Goal: Contribute content: Add original content to the website for others to see

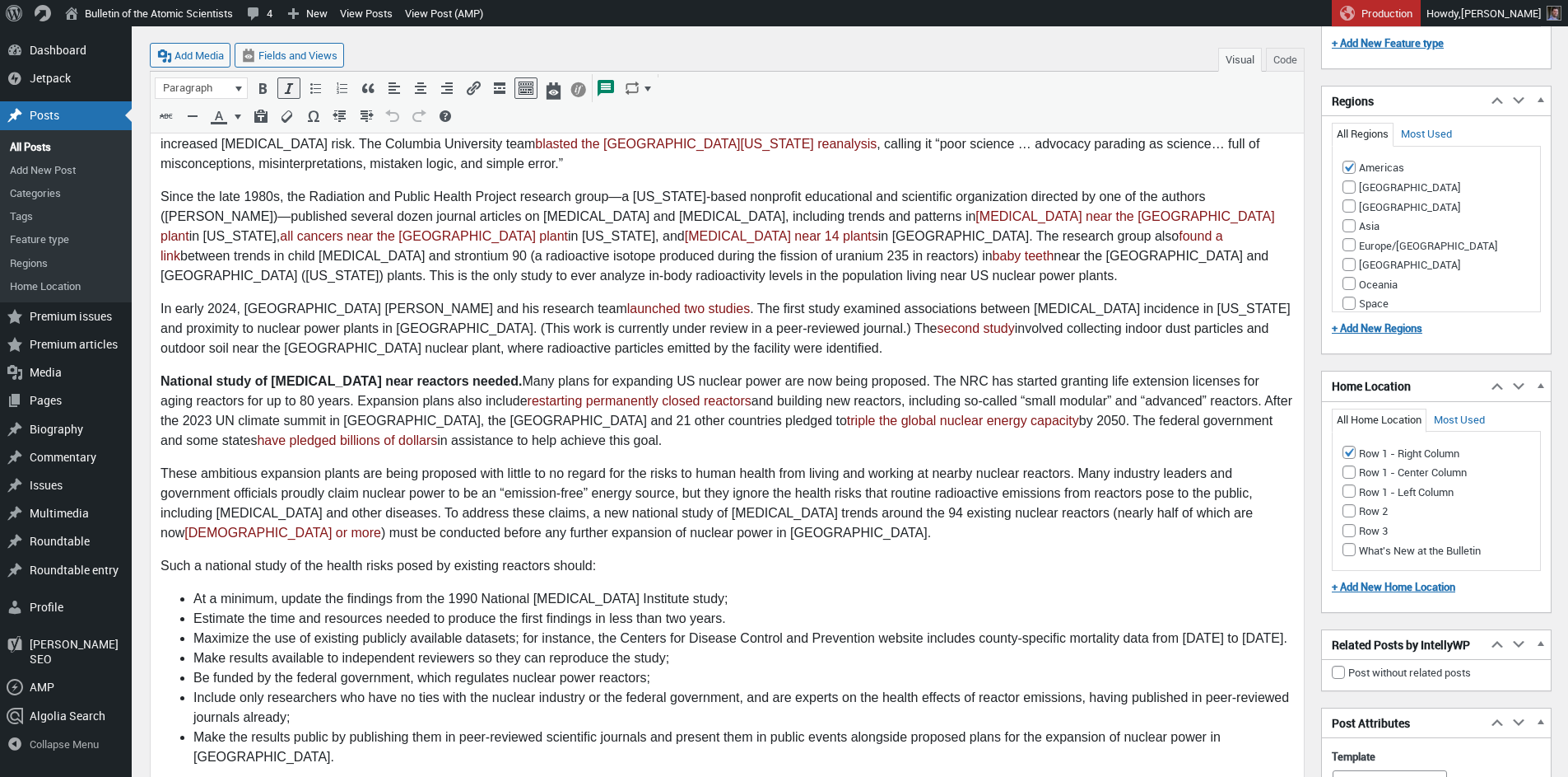
scroll to position [2581, 0]
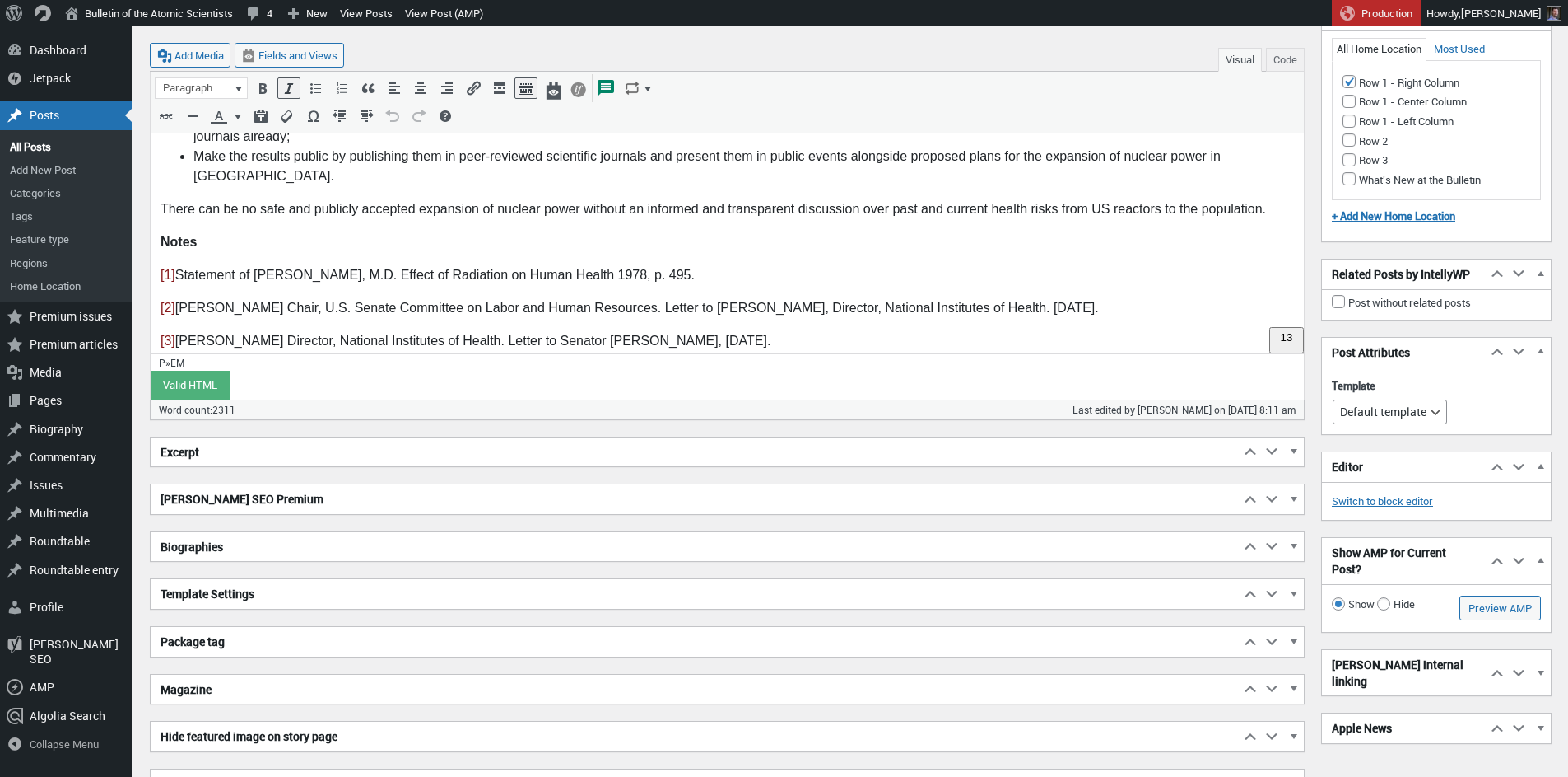
click at [217, 458] on h2 "Excerpt" at bounding box center [695, 452] width 1089 height 30
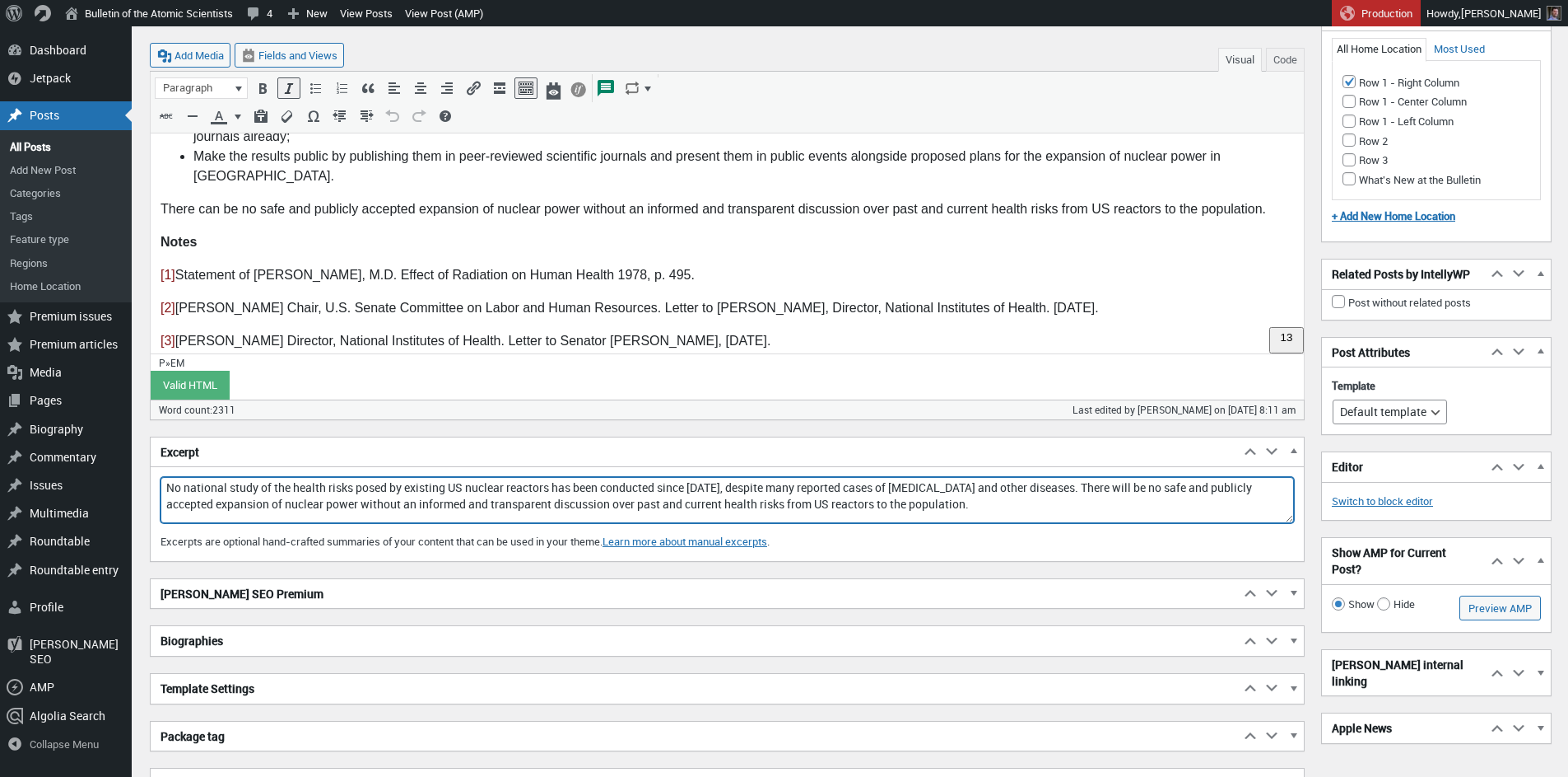
click at [168, 486] on textarea "No national study of the health risks posed by existing US nuclear reactors has…" at bounding box center [727, 500] width 1133 height 46
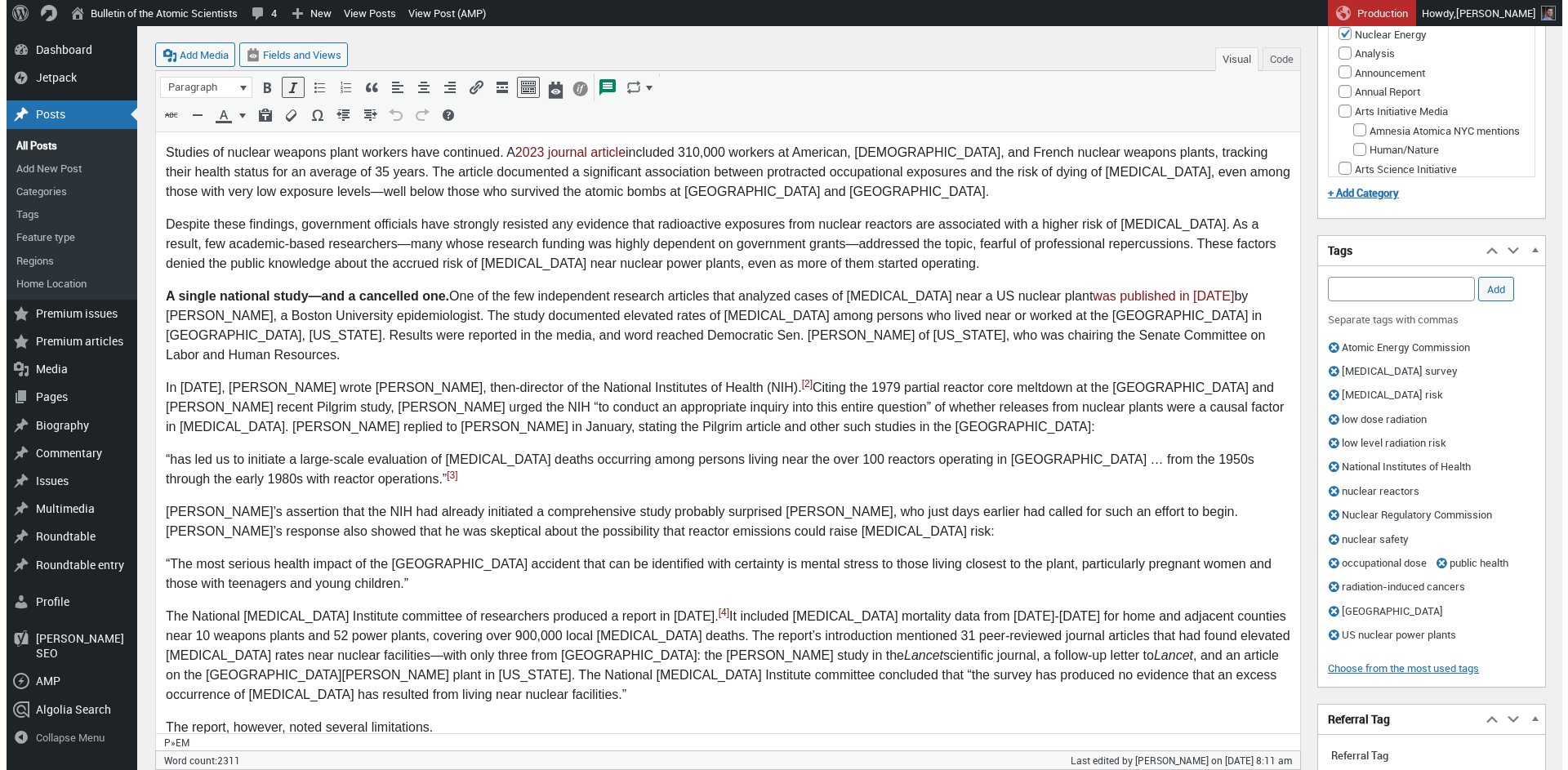
scroll to position [204, 0]
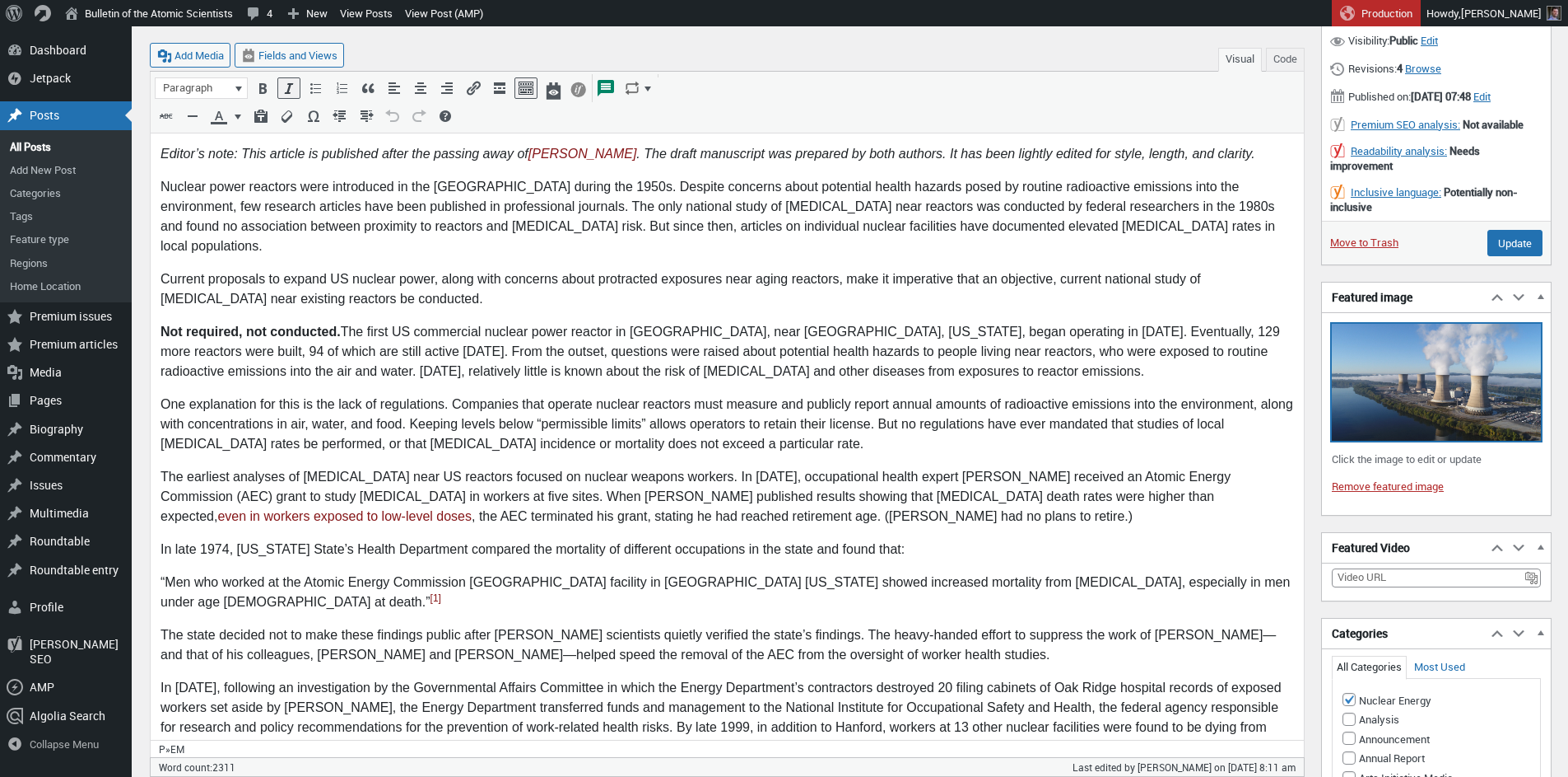
click at [1379, 415] on img at bounding box center [1436, 382] width 209 height 117
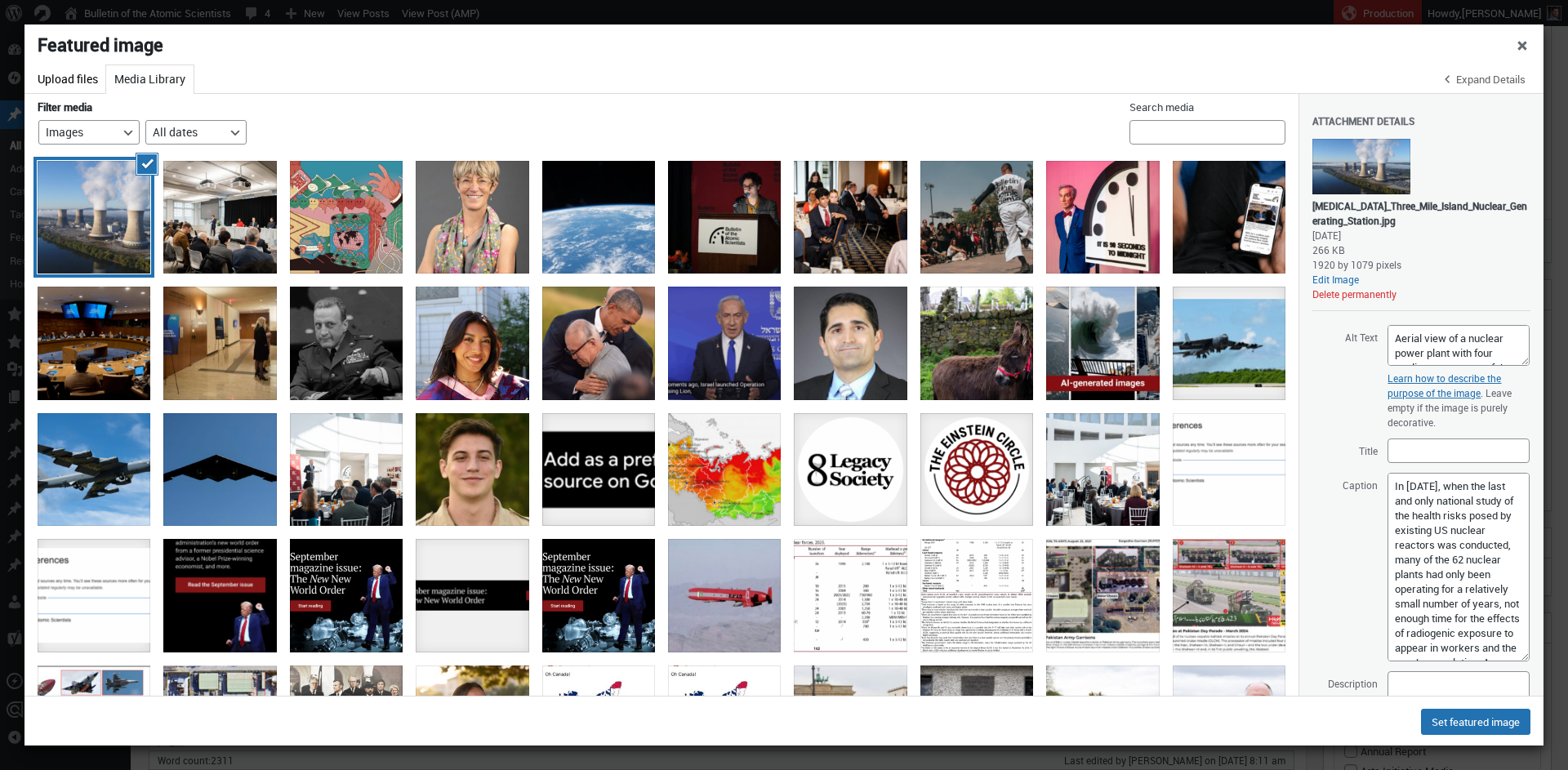
drag, startPoint x: 1513, startPoint y: 517, endPoint x: 1474, endPoint y: 545, distance: 48.0
click at [1509, 638] on textarea "In 1990, when the last and only national study of the health risks posed by exi…" at bounding box center [1459, 567] width 143 height 189
drag, startPoint x: 1466, startPoint y: 485, endPoint x: 1369, endPoint y: 482, distance: 97.0
click at [1388, 482] on textarea "In 1990, when the last and only national study of the health risks posed by exi…" at bounding box center [1459, 558] width 143 height 170
click at [1445, 562] on textarea "In 1990, when the last and only national study of the health risks posed by exi…" at bounding box center [1459, 558] width 143 height 170
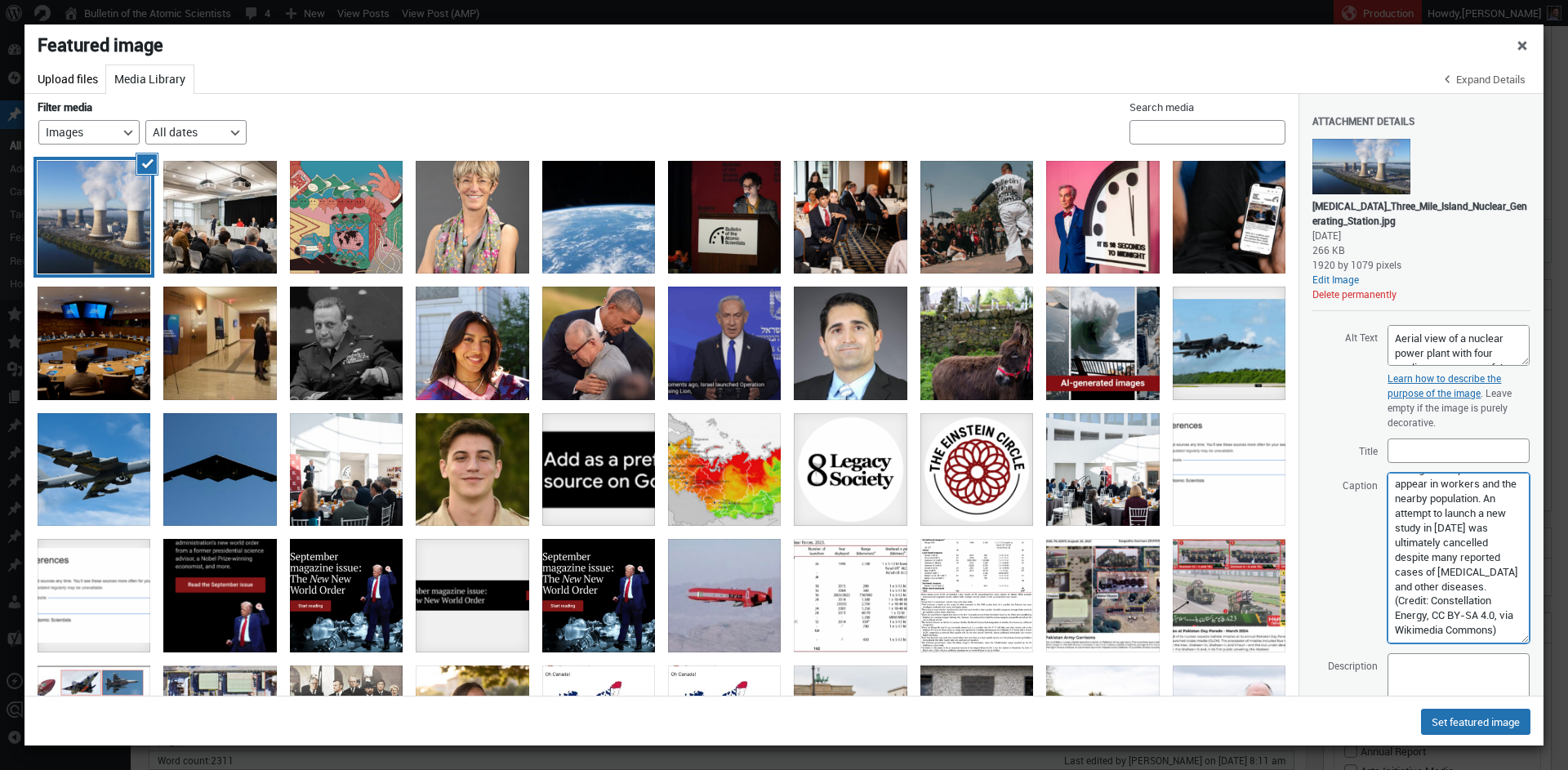
scroll to position [253, 0]
click at [1416, 577] on textarea "In 1990, when the last and only national study of the health risks posed by exi…" at bounding box center [1459, 558] width 143 height 170
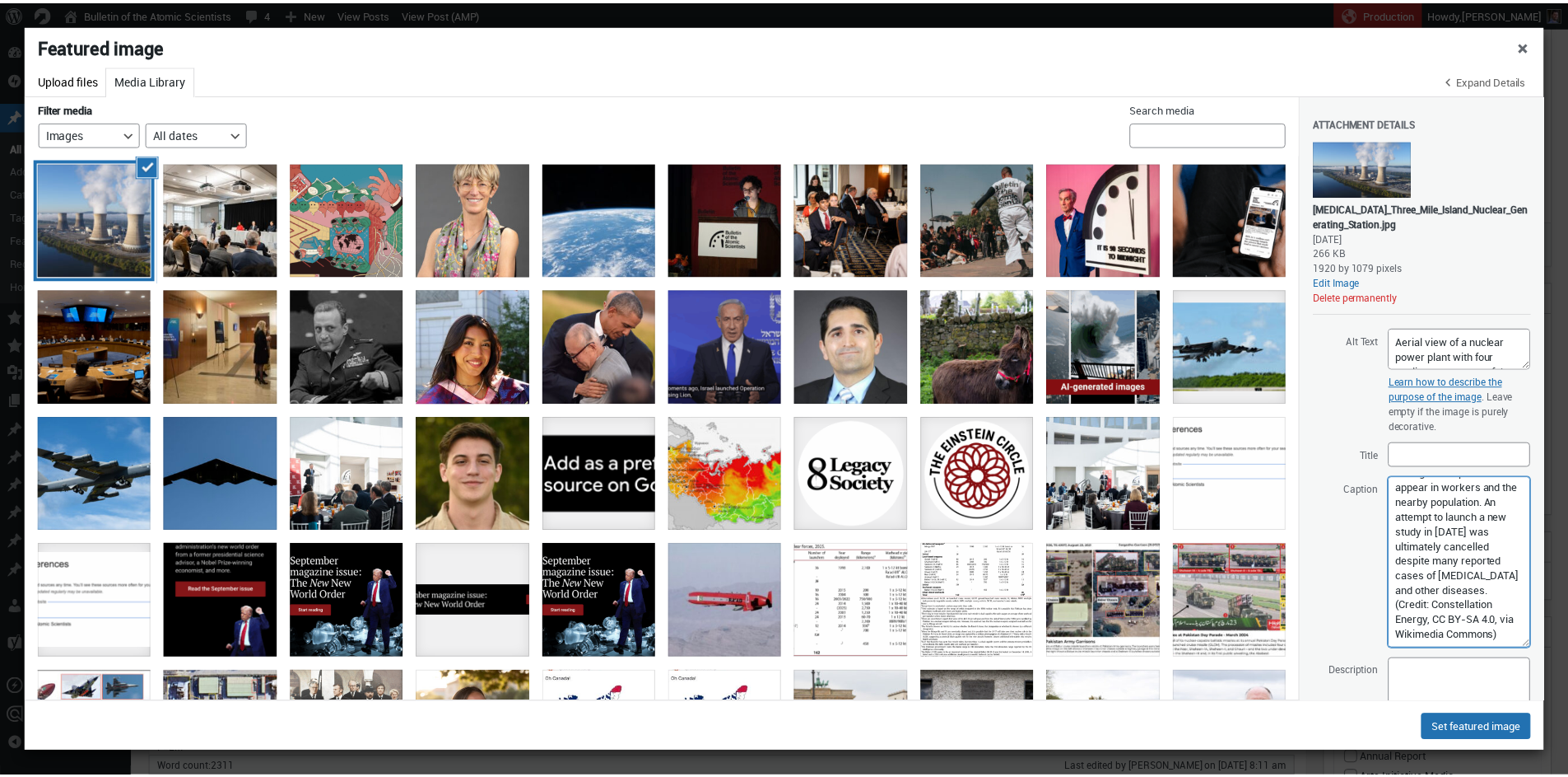
scroll to position [21, 0]
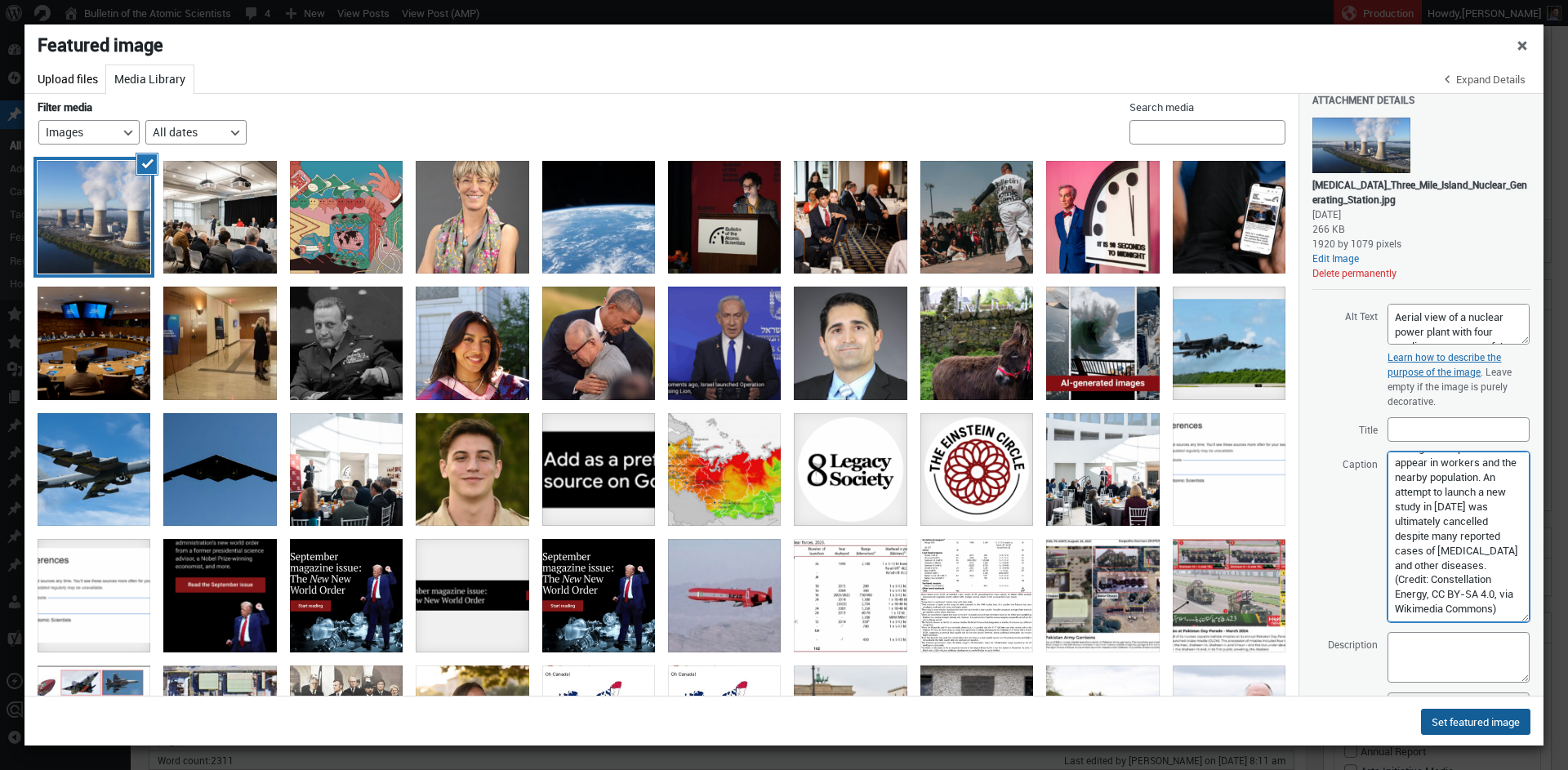
type textarea "The last and only national study of the health risks posed by existing US nucle…"
click at [1449, 724] on button "Set featured image" at bounding box center [1475, 722] width 109 height 26
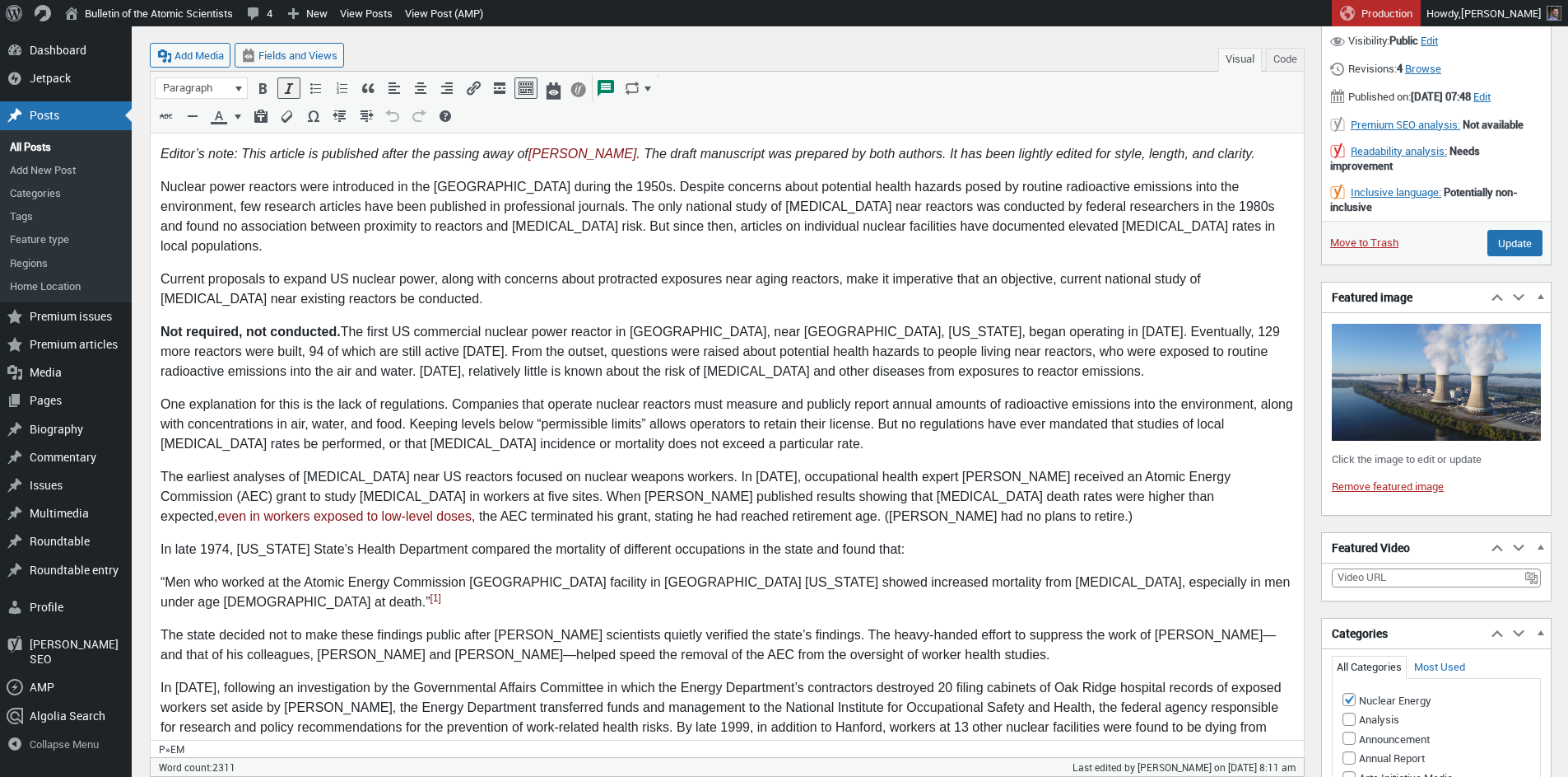
click at [1224, 269] on p "Current proposals to expand US nuclear power, along with concerns about protrac…" at bounding box center [727, 288] width 1133 height 40
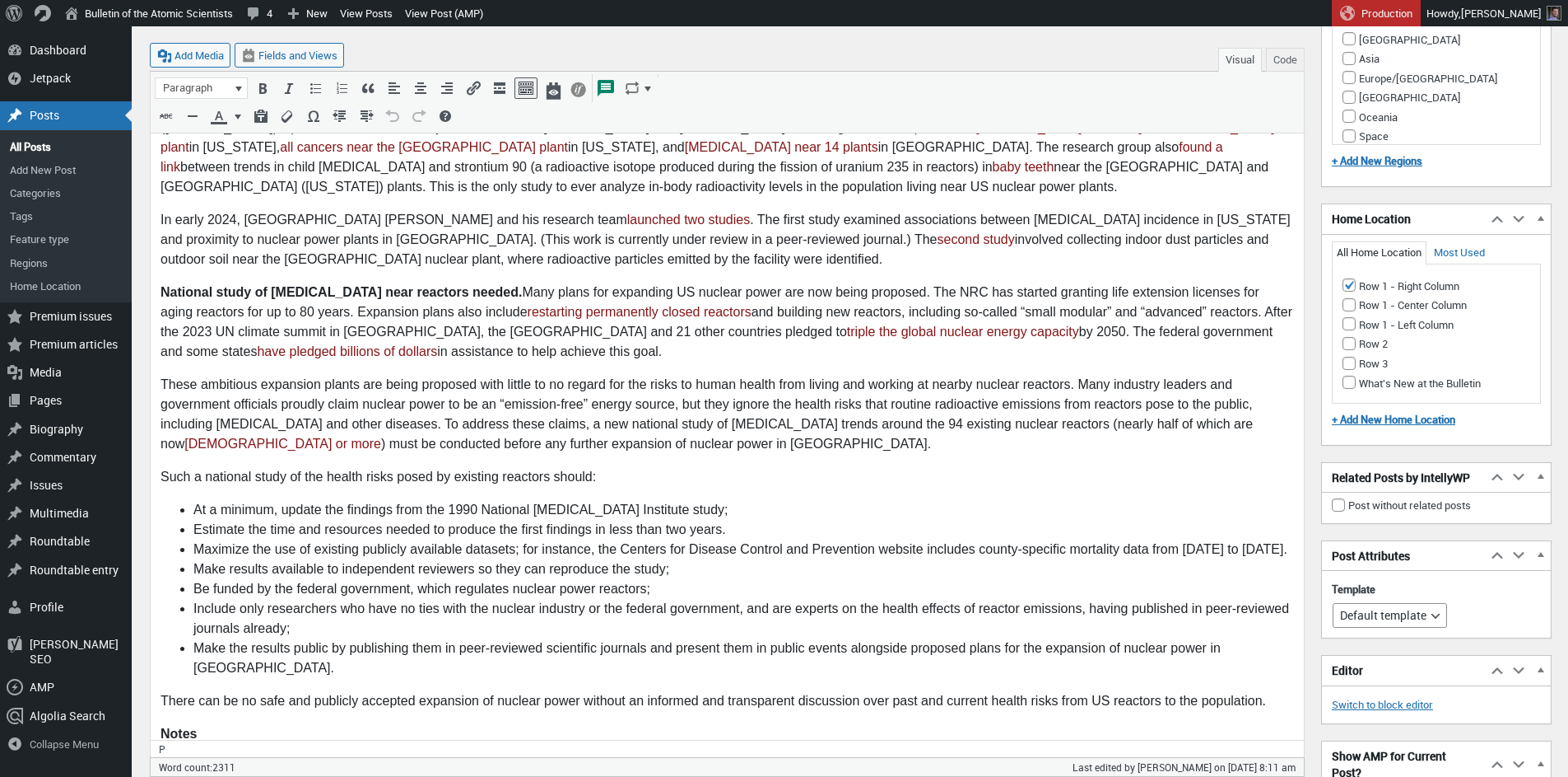
scroll to position [2797, 0]
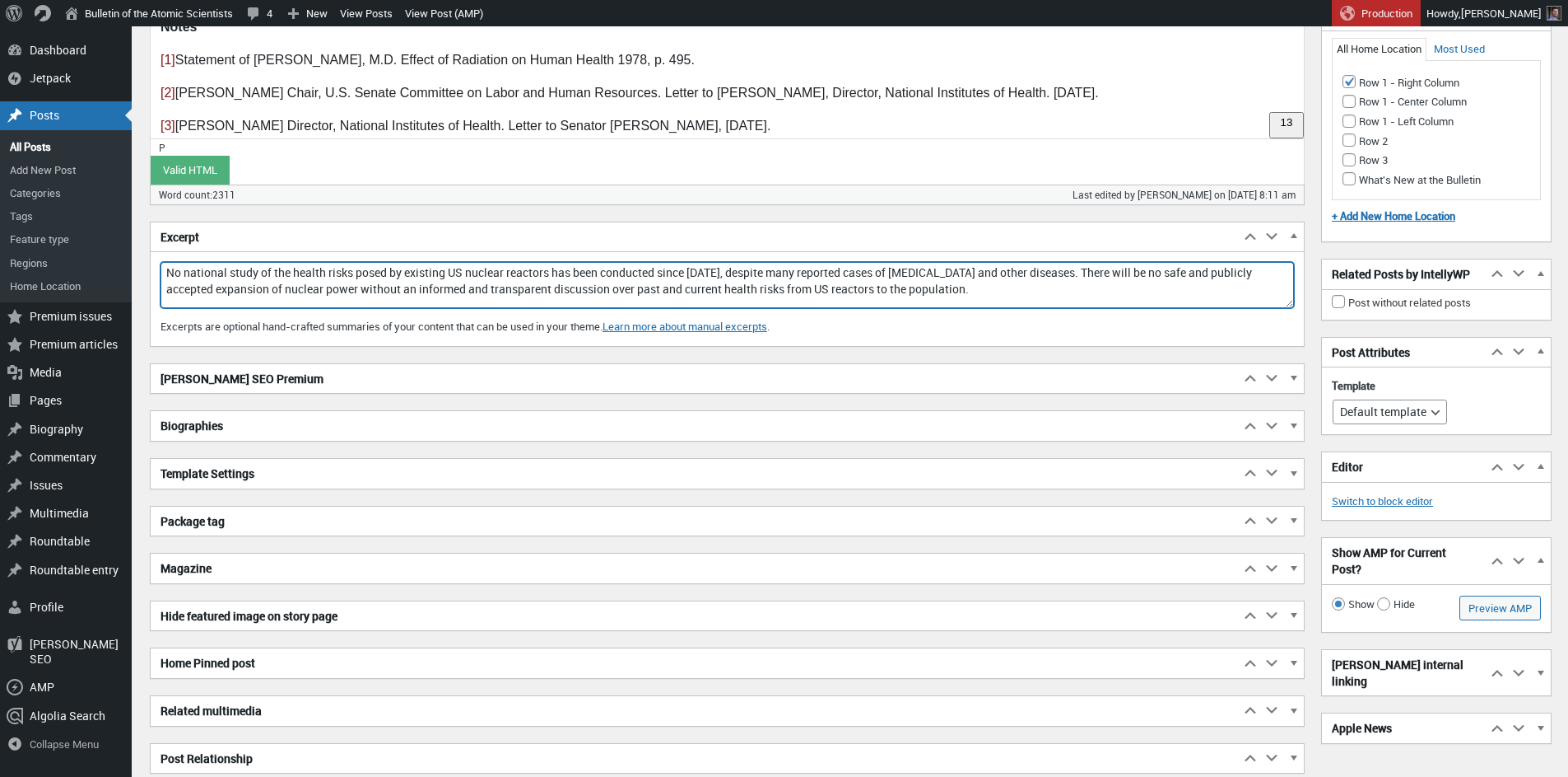
click at [251, 276] on textarea "No national study of the health risks posed by existing US nuclear reactors has…" at bounding box center [727, 285] width 1133 height 46
click at [710, 273] on textarea "No national study of the health risks posed by existing US nuclear reactors has…" at bounding box center [727, 285] width 1133 height 46
drag, startPoint x: 744, startPoint y: 273, endPoint x: 744, endPoint y: 283, distance: 10.0
click at [744, 273] on textarea "No national study of the health risks posed by existing US nuclear reactors has…" at bounding box center [727, 285] width 1133 height 46
click at [886, 288] on textarea "No national study of the health risks posed by existing US nuclear reactors has…" at bounding box center [727, 285] width 1133 height 46
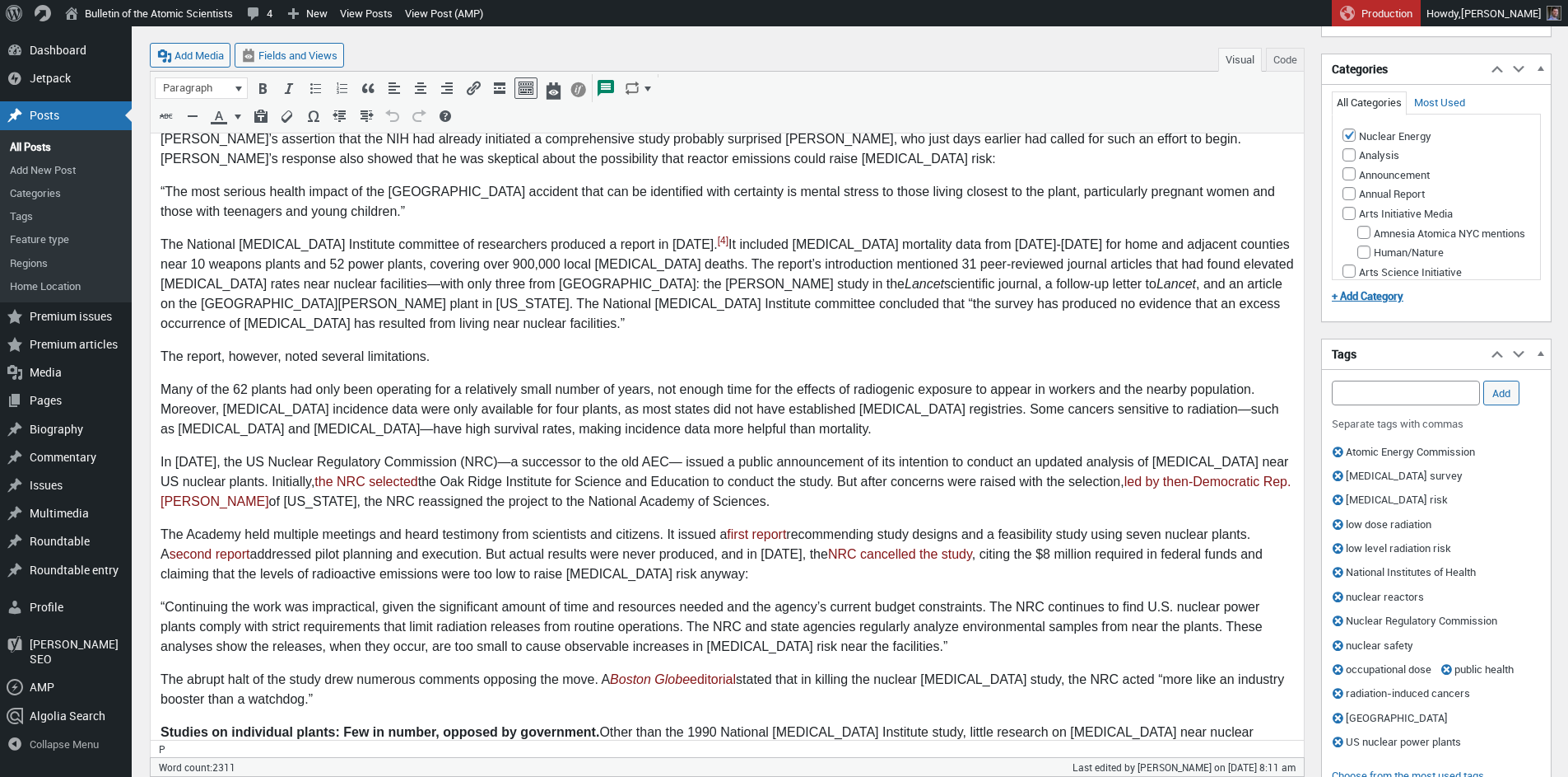
scroll to position [793, 0]
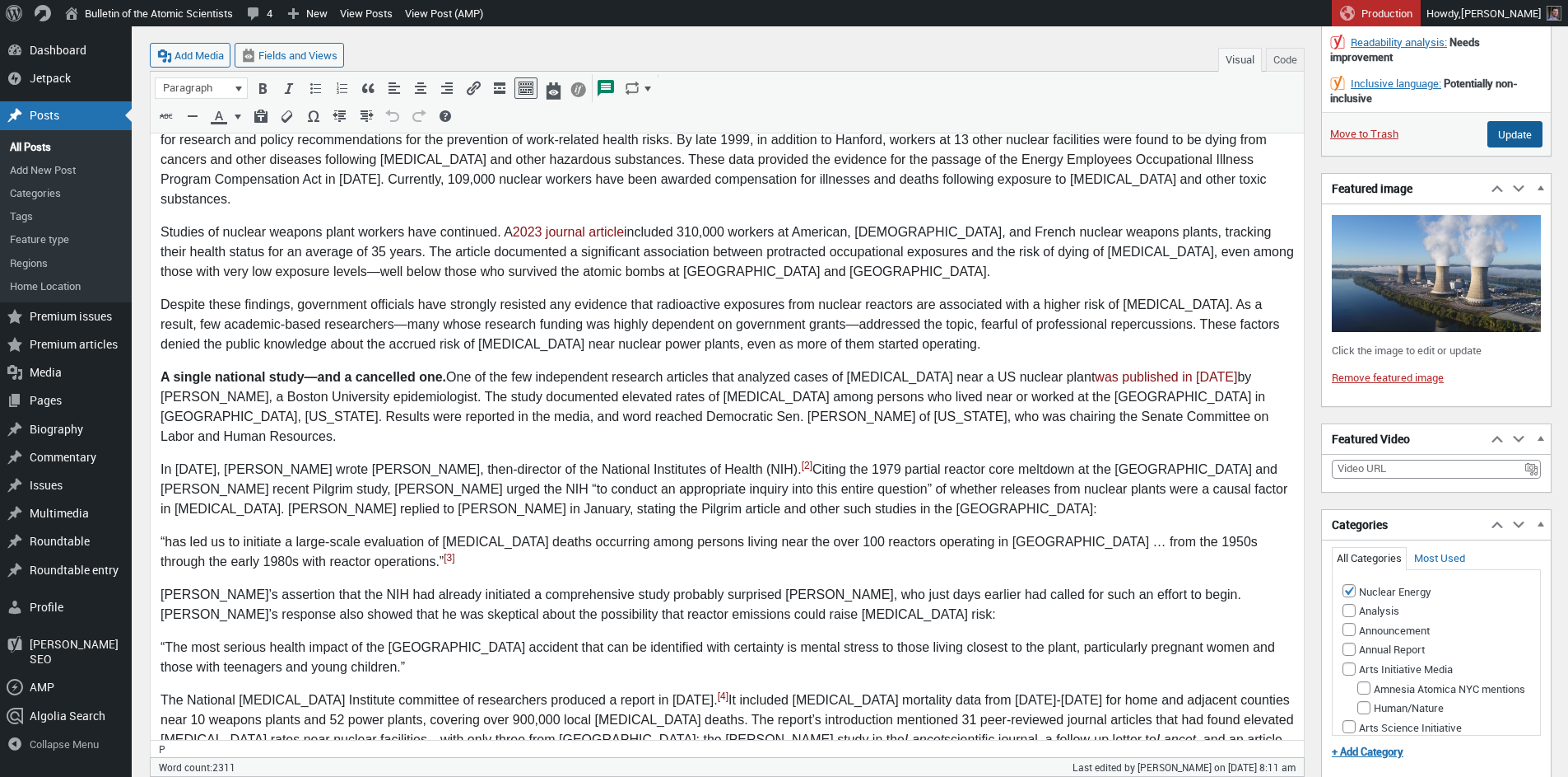
type textarea "No national study of the health risks posed by existing US nuclear reactors has…"
click at [1512, 146] on input "Update" at bounding box center [1515, 134] width 56 height 26
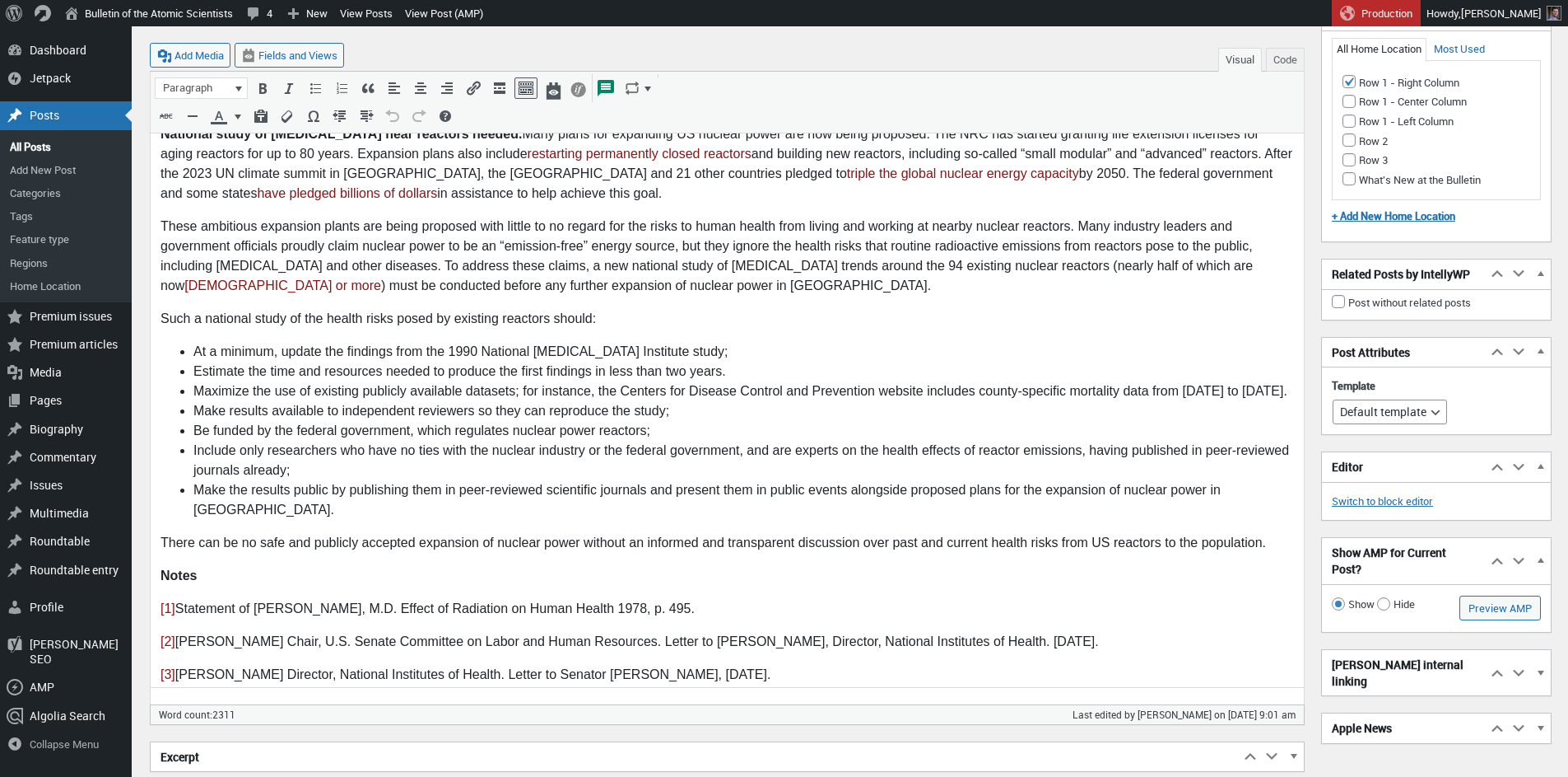
scroll to position [2832, 0]
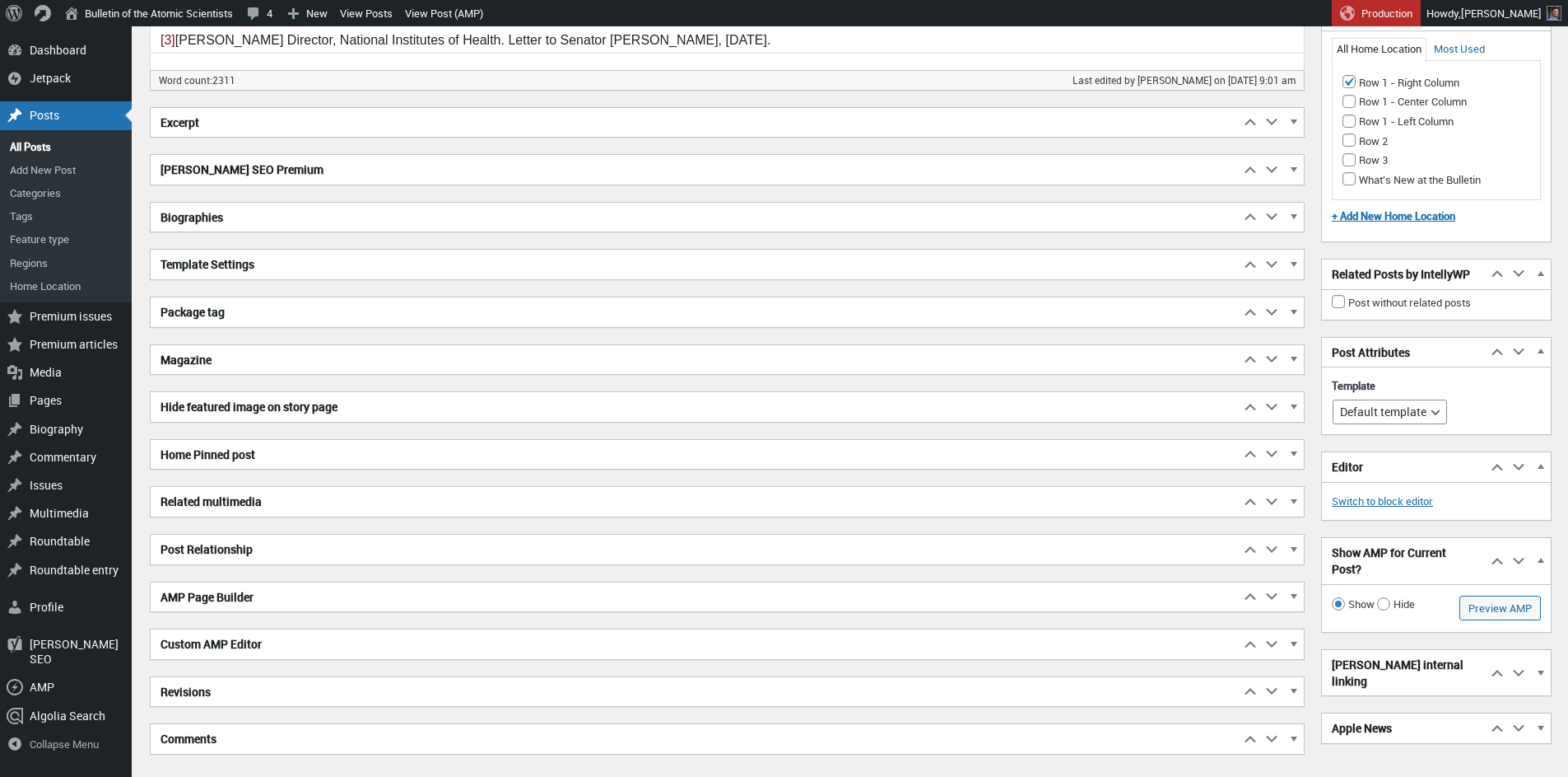
click at [304, 121] on h2 "Excerpt" at bounding box center [695, 123] width 1089 height 30
